Goal: Information Seeking & Learning: Compare options

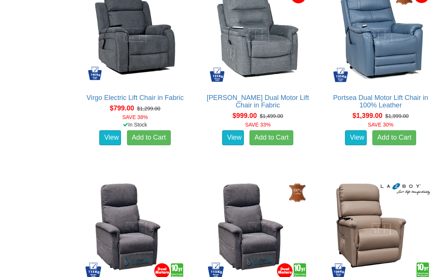
scroll to position [511, 0]
click at [265, 108] on link "Bristow Dual Motor Lift Chair in Fabric" at bounding box center [258, 101] width 102 height 15
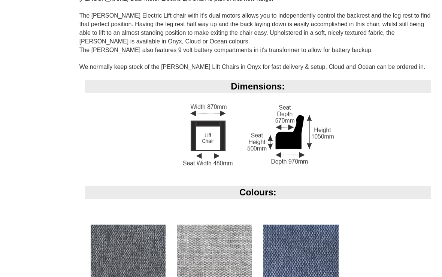
scroll to position [503, 0]
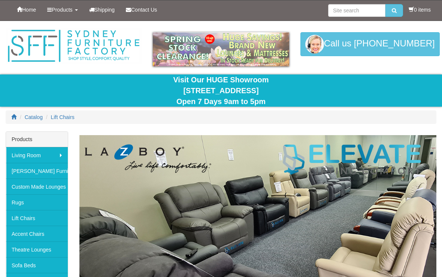
scroll to position [524, 0]
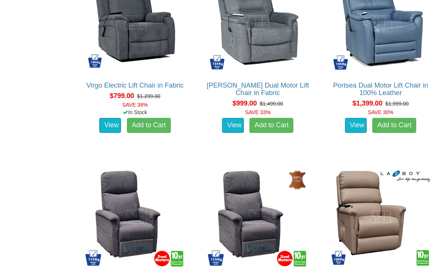
click at [103, 129] on link "View" at bounding box center [110, 125] width 22 height 15
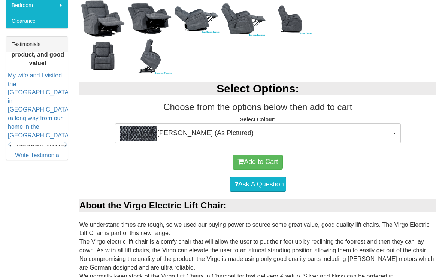
scroll to position [272, 0]
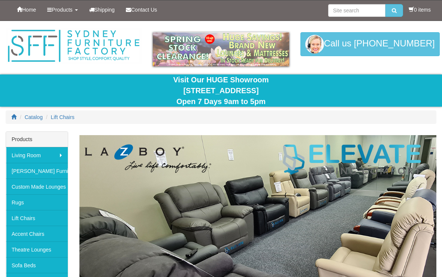
scroll to position [524, 0]
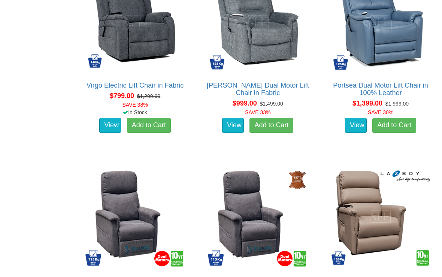
click at [360, 133] on link "View" at bounding box center [356, 125] width 22 height 15
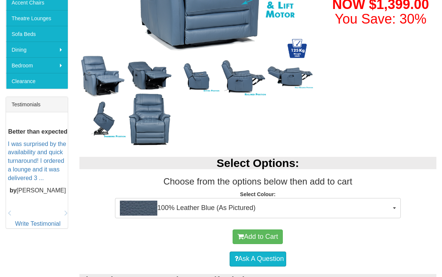
scroll to position [226, 0]
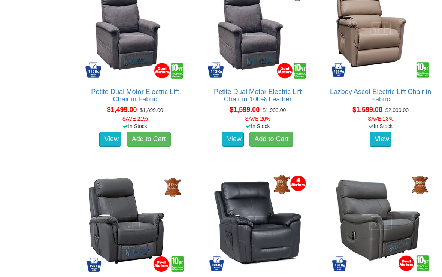
scroll to position [712, 0]
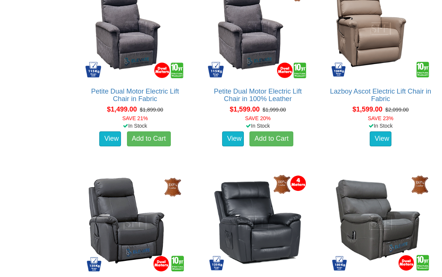
click at [105, 145] on link "View" at bounding box center [110, 139] width 22 height 15
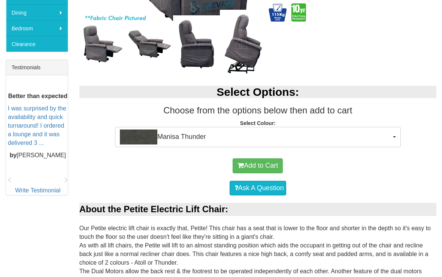
scroll to position [253, 0]
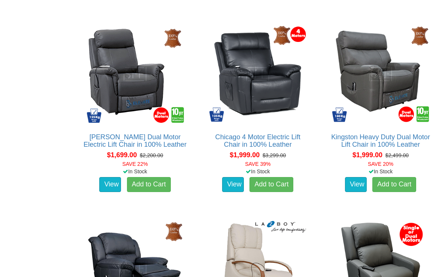
scroll to position [860, 0]
click at [235, 192] on link "View" at bounding box center [233, 184] width 22 height 15
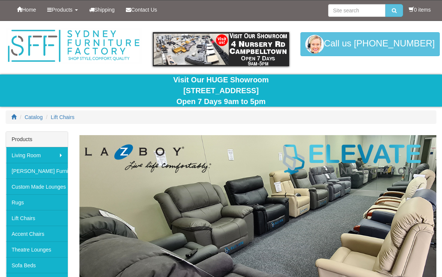
scroll to position [873, 0]
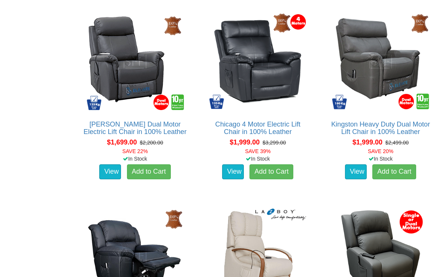
click at [358, 180] on link "View" at bounding box center [356, 172] width 22 height 15
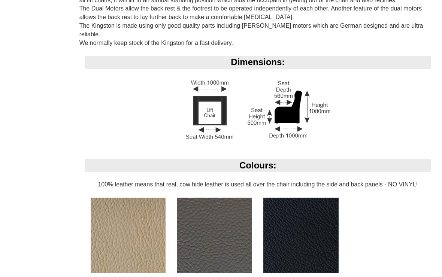
scroll to position [510, 0]
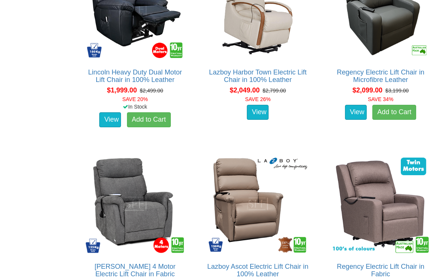
scroll to position [1120, 0]
click at [105, 127] on link "View" at bounding box center [110, 119] width 22 height 15
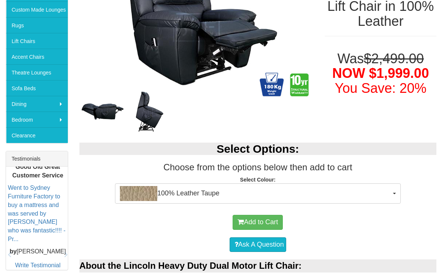
scroll to position [166, 0]
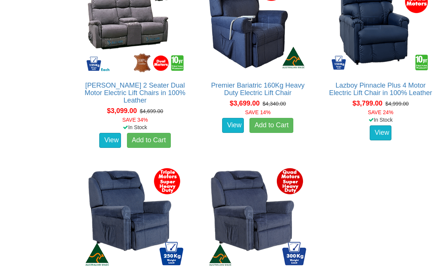
scroll to position [1692, 0]
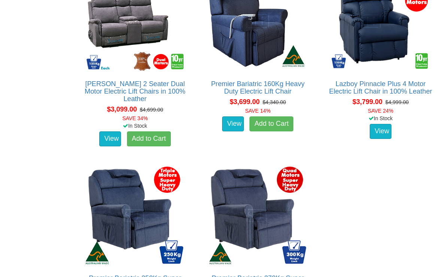
click at [236, 131] on link "View" at bounding box center [233, 124] width 22 height 15
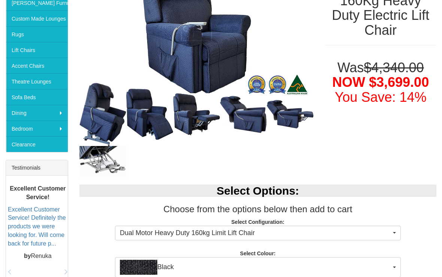
scroll to position [163, 0]
